Goal: Information Seeking & Learning: Understand process/instructions

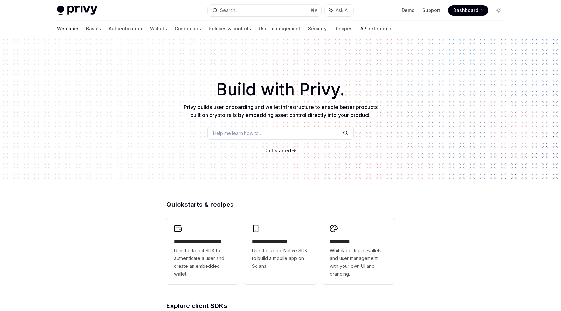
click at [360, 31] on link "API reference" at bounding box center [375, 29] width 31 height 16
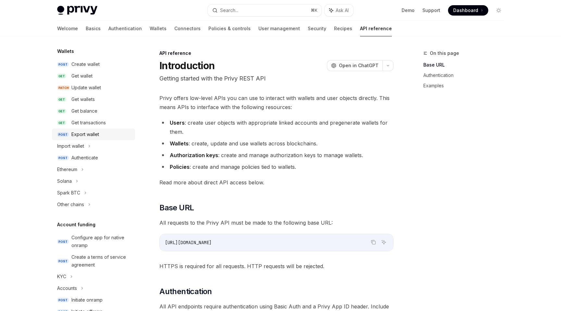
scroll to position [69, 0]
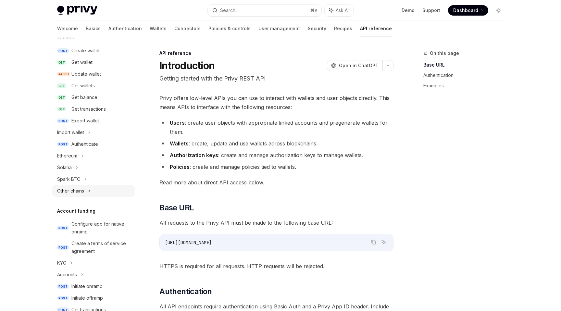
click at [81, 189] on div "Other chains" at bounding box center [70, 191] width 27 height 8
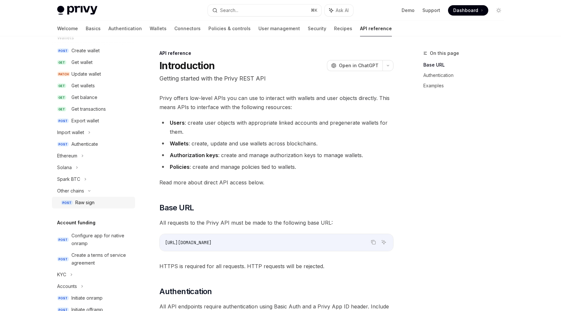
click at [84, 203] on div "Raw sign" at bounding box center [84, 203] width 19 height 8
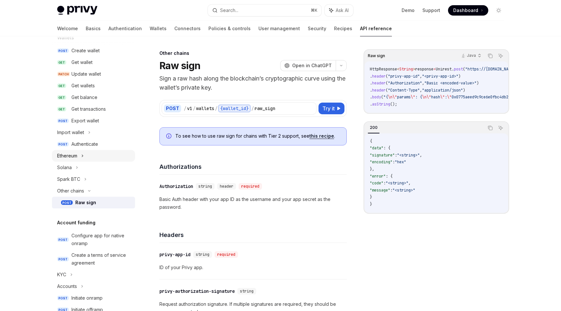
click at [74, 161] on div "Ethereum" at bounding box center [93, 156] width 83 height 12
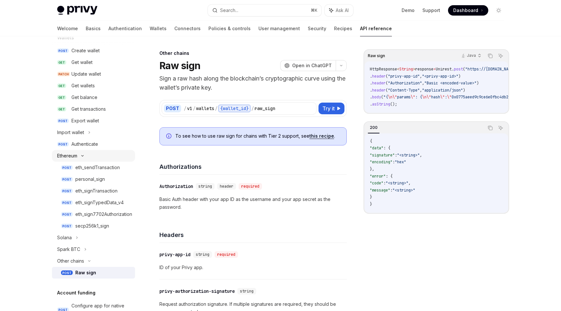
click at [78, 156] on div "Ethereum" at bounding box center [93, 156] width 83 height 12
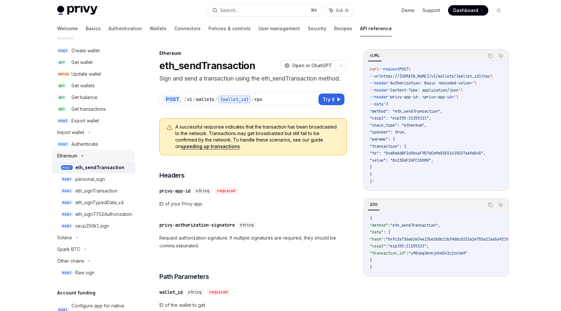
click at [77, 155] on div "Ethereum" at bounding box center [67, 156] width 20 height 8
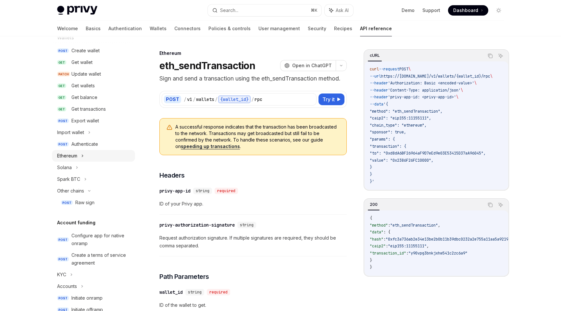
click at [77, 155] on div "Ethereum" at bounding box center [67, 156] width 20 height 8
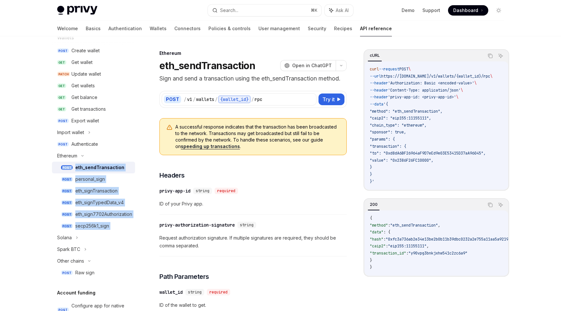
click at [82, 167] on div "eth_sendTransaction" at bounding box center [99, 168] width 49 height 8
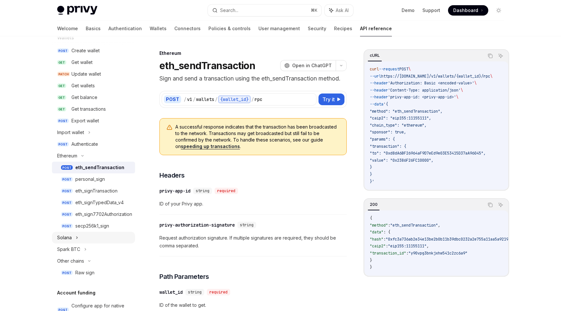
click at [79, 235] on div "Solana" at bounding box center [93, 238] width 83 height 12
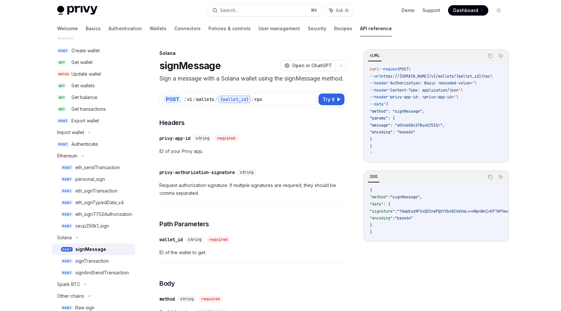
click at [85, 247] on div "signMessage" at bounding box center [90, 249] width 31 height 8
click at [106, 263] on div "signTransaction" at bounding box center [91, 261] width 33 height 8
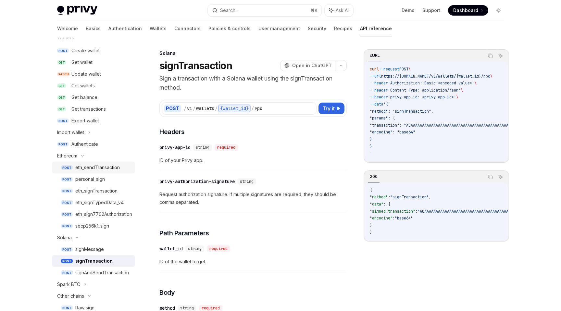
click at [96, 168] on div "eth_sendTransaction" at bounding box center [97, 168] width 44 height 8
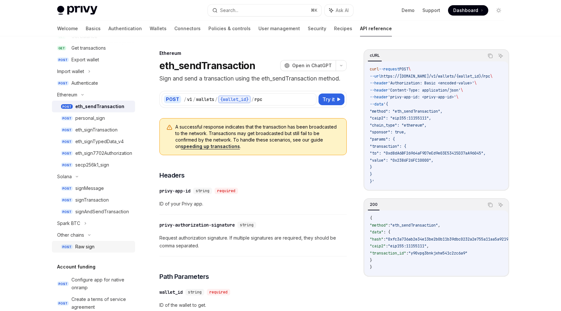
scroll to position [145, 0]
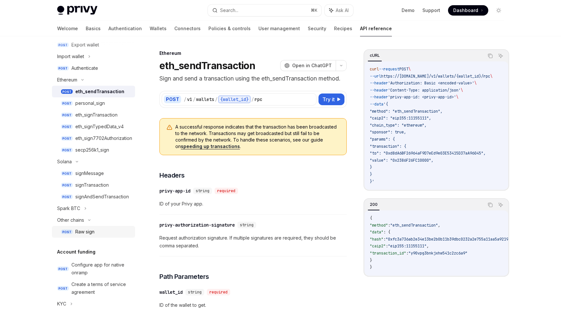
click at [84, 234] on div "Raw sign" at bounding box center [84, 232] width 19 height 8
type textarea "*"
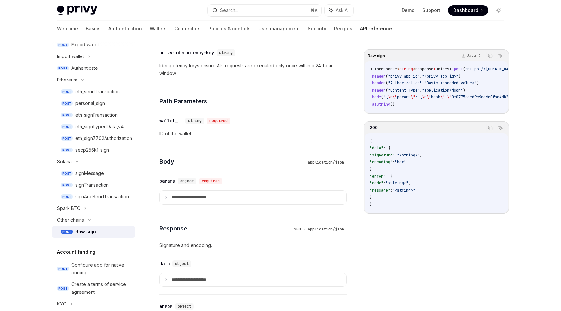
scroll to position [287, 0]
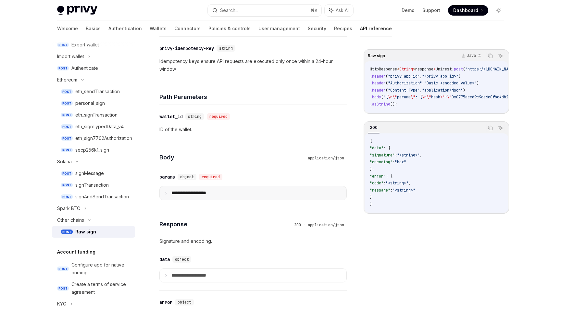
click at [164, 192] on icon at bounding box center [165, 193] width 3 height 3
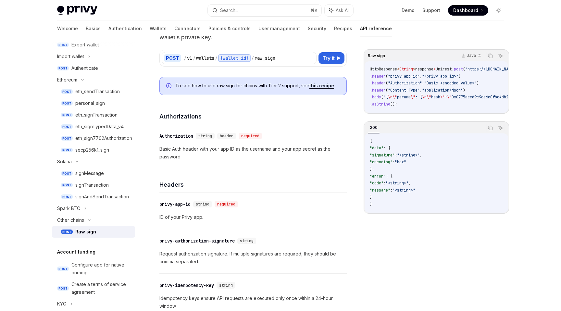
scroll to position [0, 0]
